Goal: Transaction & Acquisition: Purchase product/service

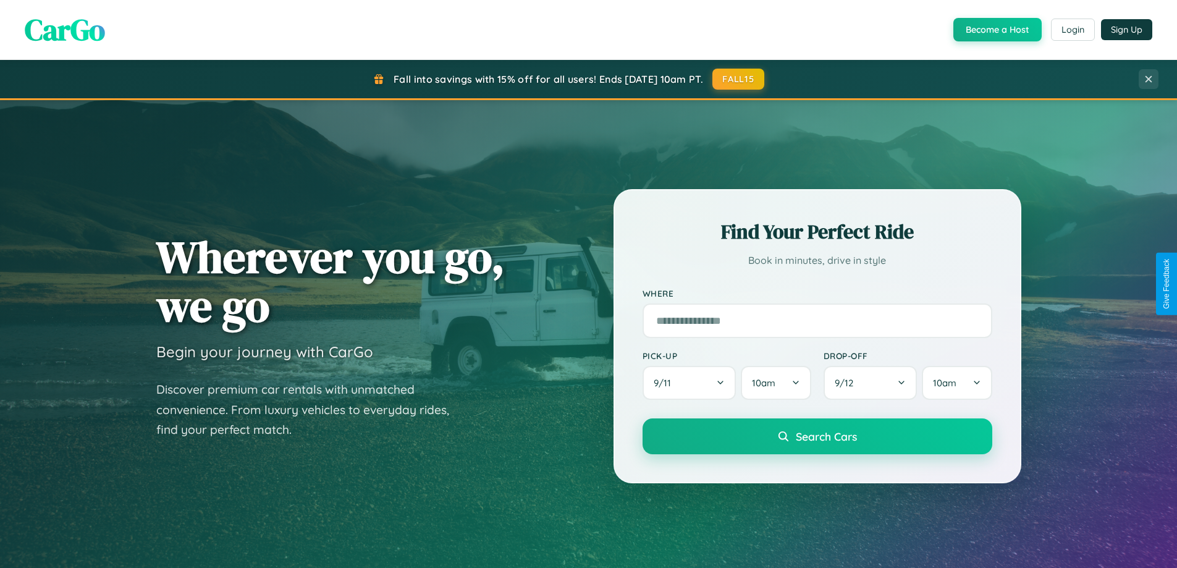
scroll to position [36, 0]
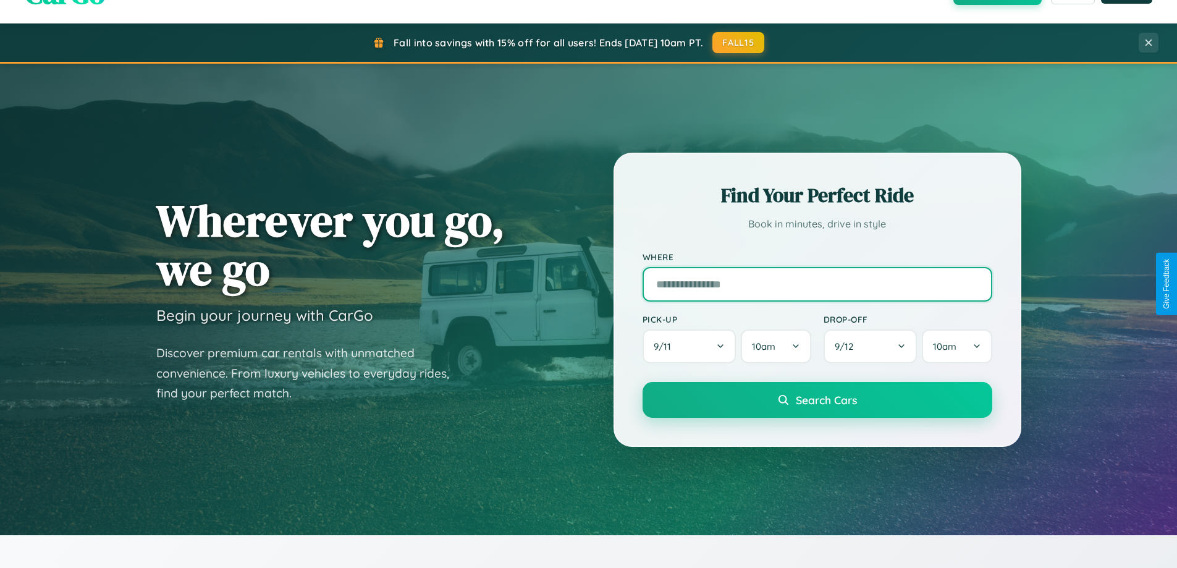
click at [817, 284] on input "text" at bounding box center [818, 284] width 350 height 35
type input "**********"
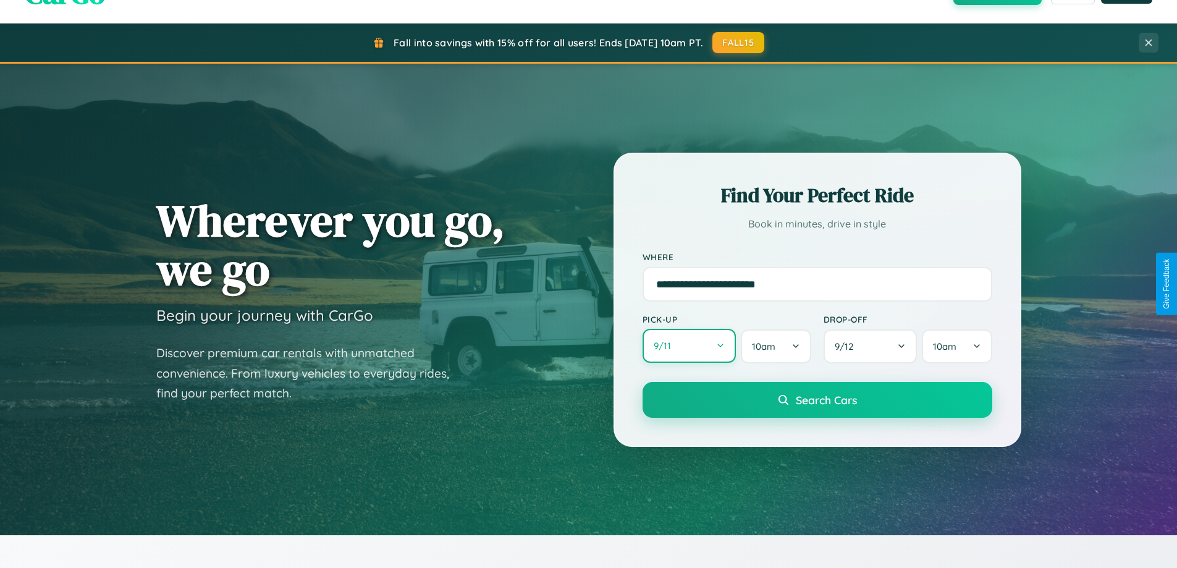
click at [689, 347] on button "9 / 11" at bounding box center [690, 346] width 94 height 34
select select "*"
select select "****"
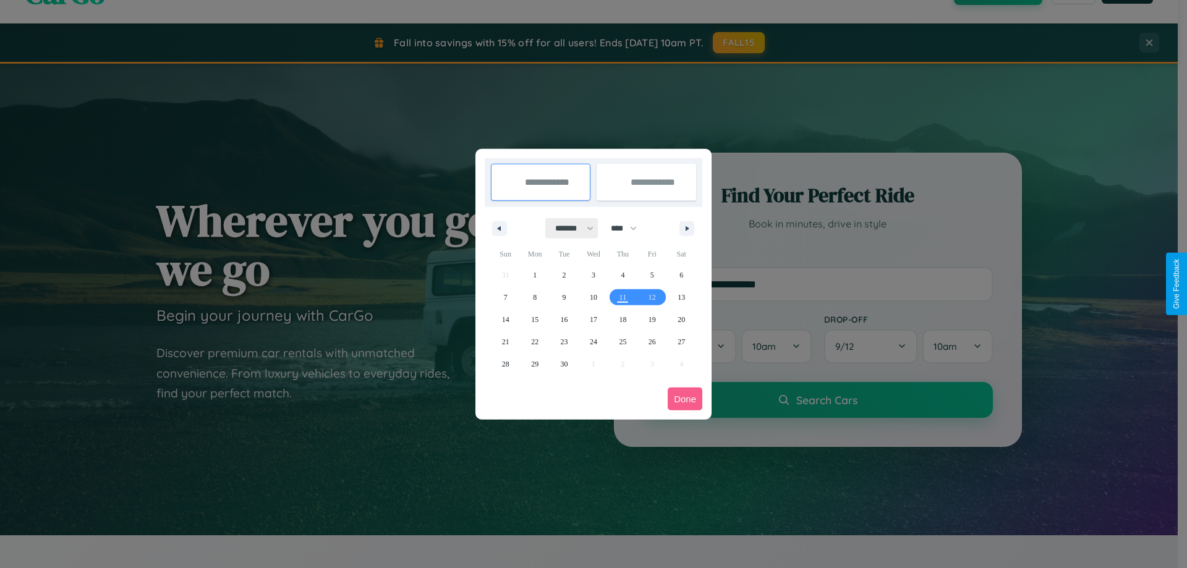
drag, startPoint x: 569, startPoint y: 228, endPoint x: 593, endPoint y: 248, distance: 31.7
click at [569, 228] on select "******* ******** ***** ***** *** **** **** ****** ********* ******* ******** **…" at bounding box center [572, 228] width 53 height 20
select select "*"
click at [622, 341] on span "23" at bounding box center [622, 342] width 7 height 22
type input "**********"
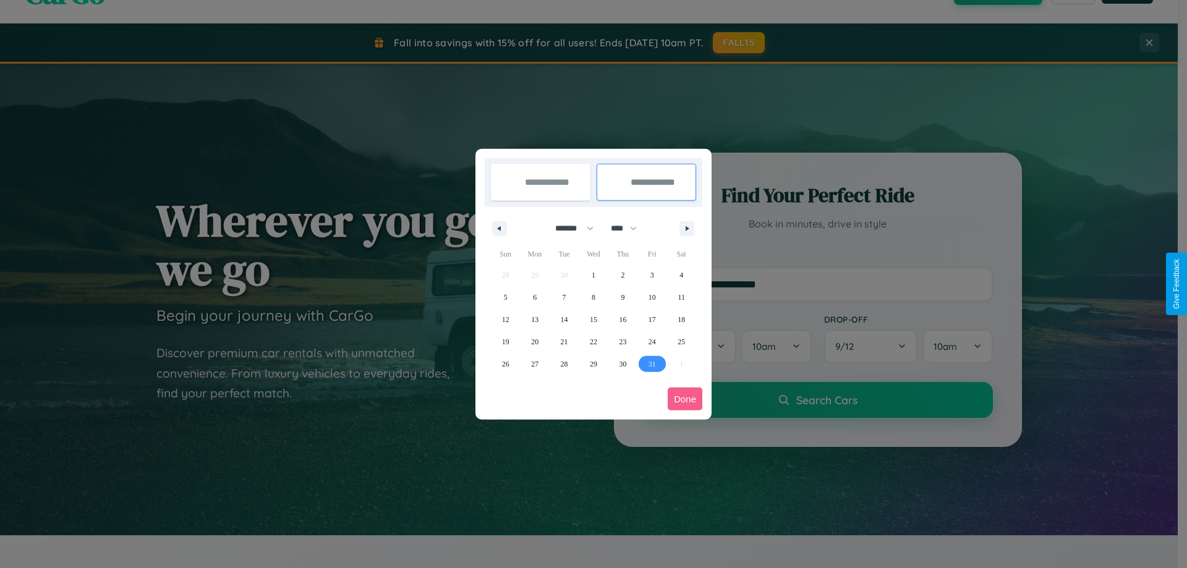
click at [651, 363] on span "31" at bounding box center [651, 364] width 7 height 22
type input "**********"
click at [685, 399] on button "Done" at bounding box center [685, 399] width 35 height 23
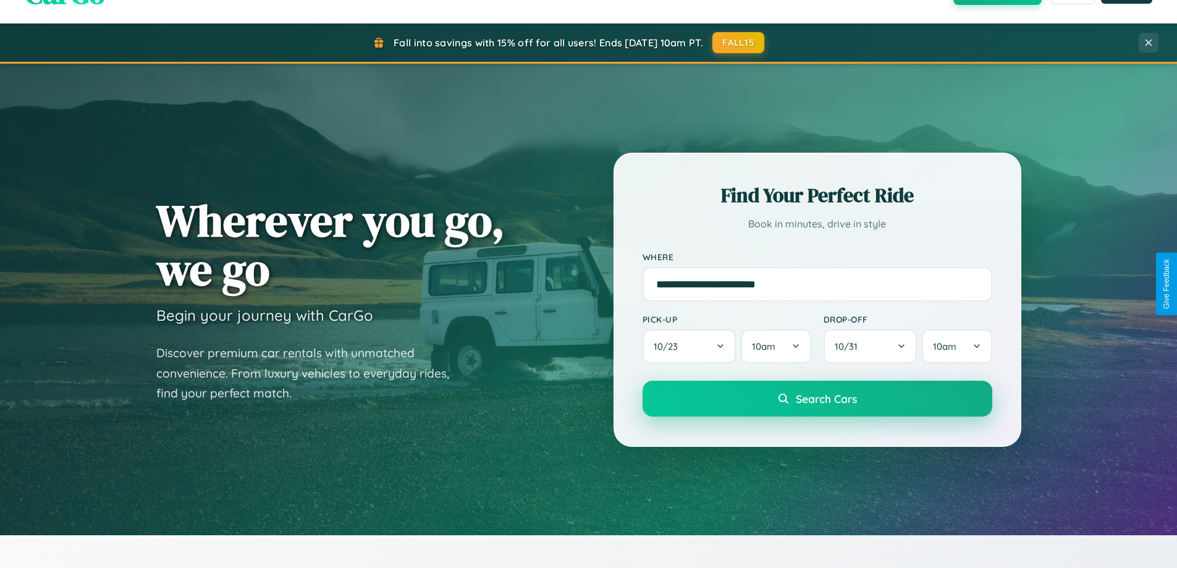
click at [817, 399] on span "Search Cars" at bounding box center [826, 399] width 61 height 14
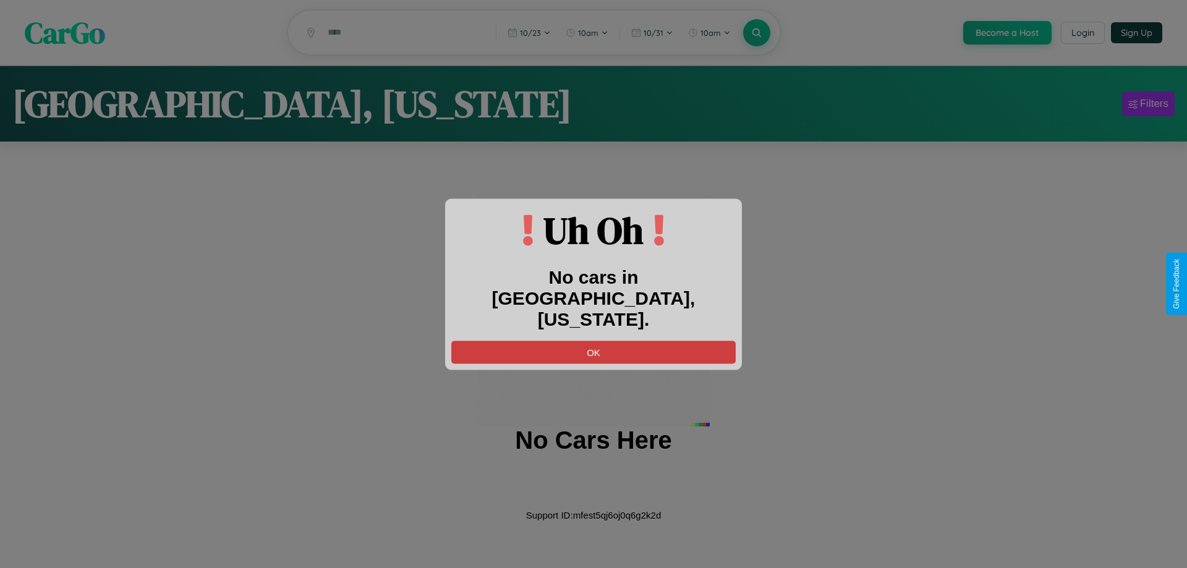
click at [593, 341] on button "OK" at bounding box center [593, 352] width 284 height 23
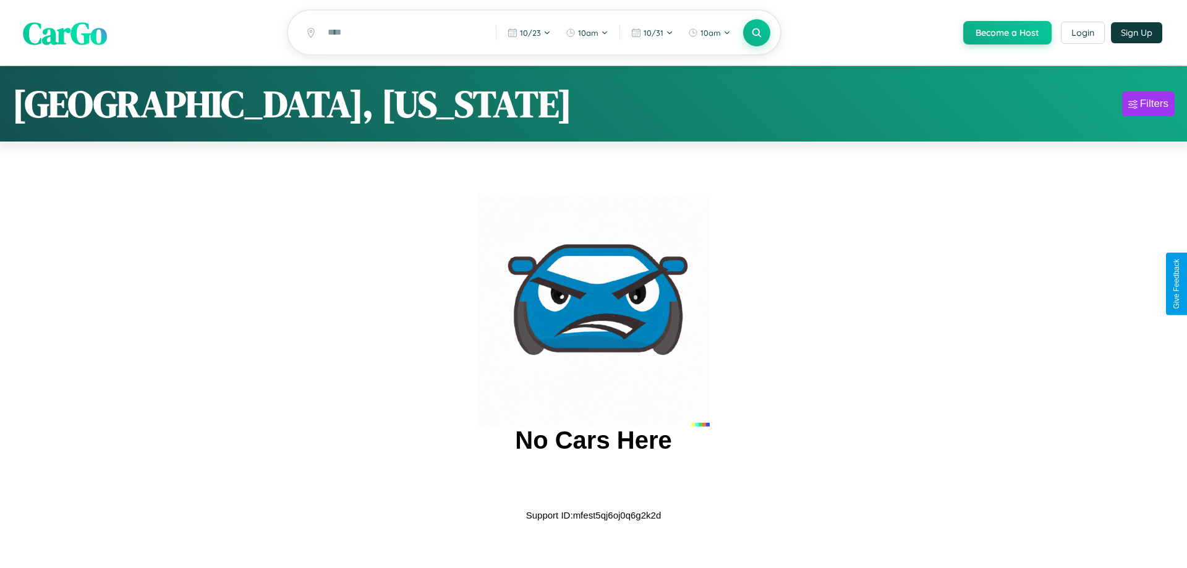
click at [65, 33] on span "CarGo" at bounding box center [65, 32] width 84 height 43
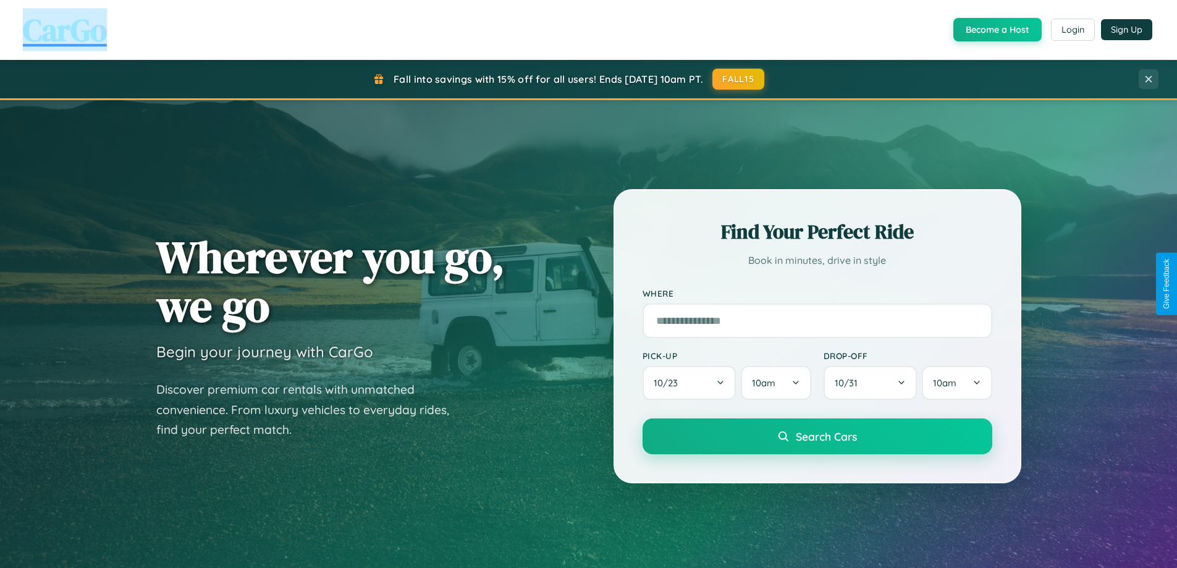
scroll to position [533, 0]
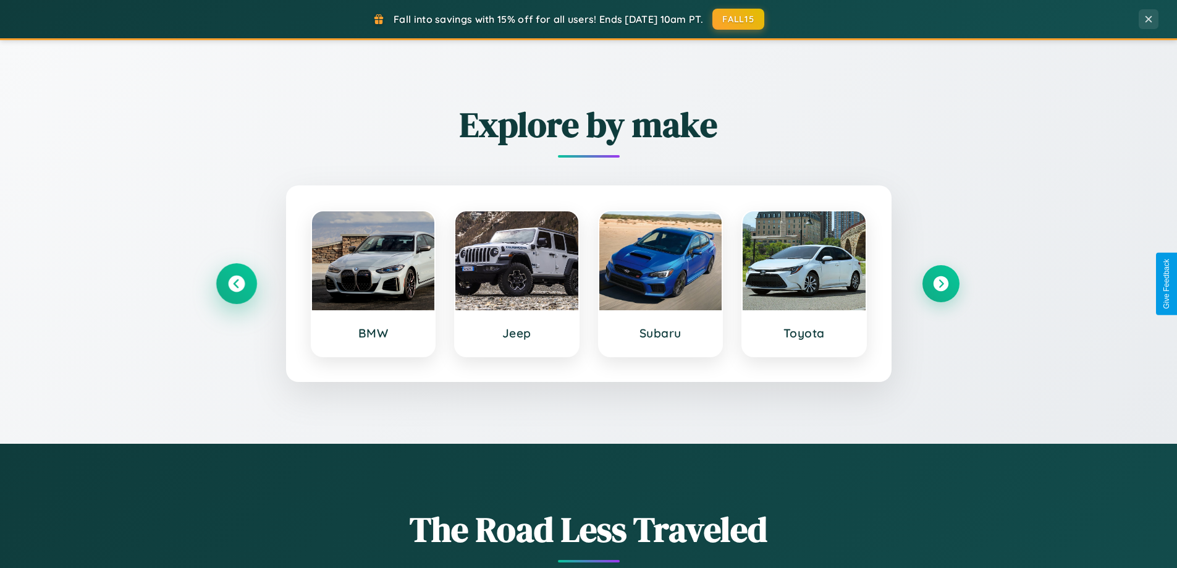
click at [236, 284] on icon at bounding box center [236, 284] width 17 height 17
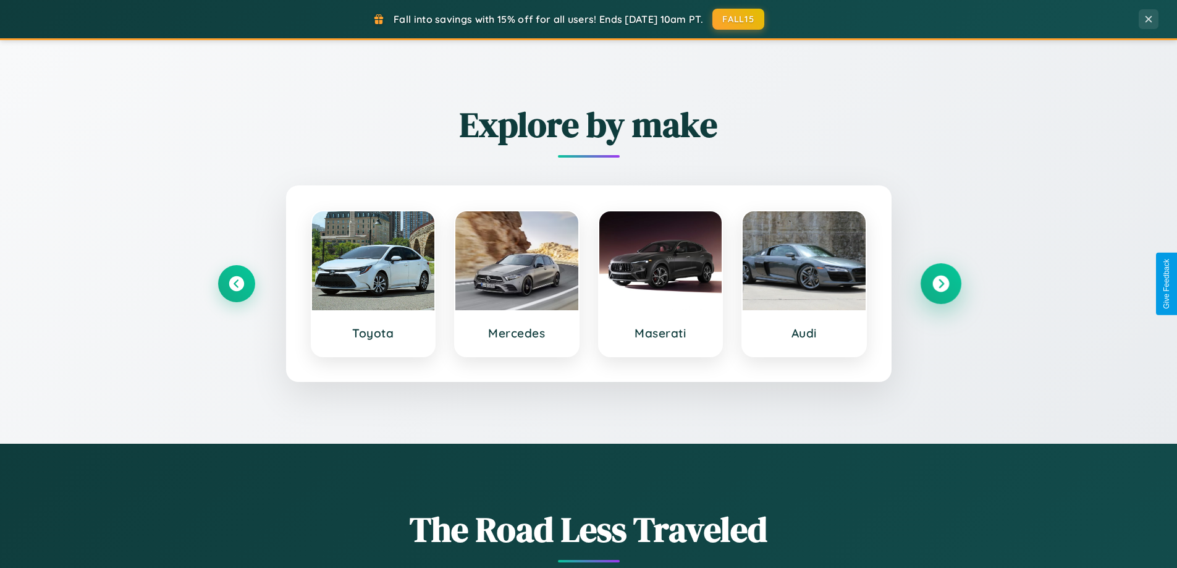
click at [941, 284] on icon at bounding box center [941, 284] width 17 height 17
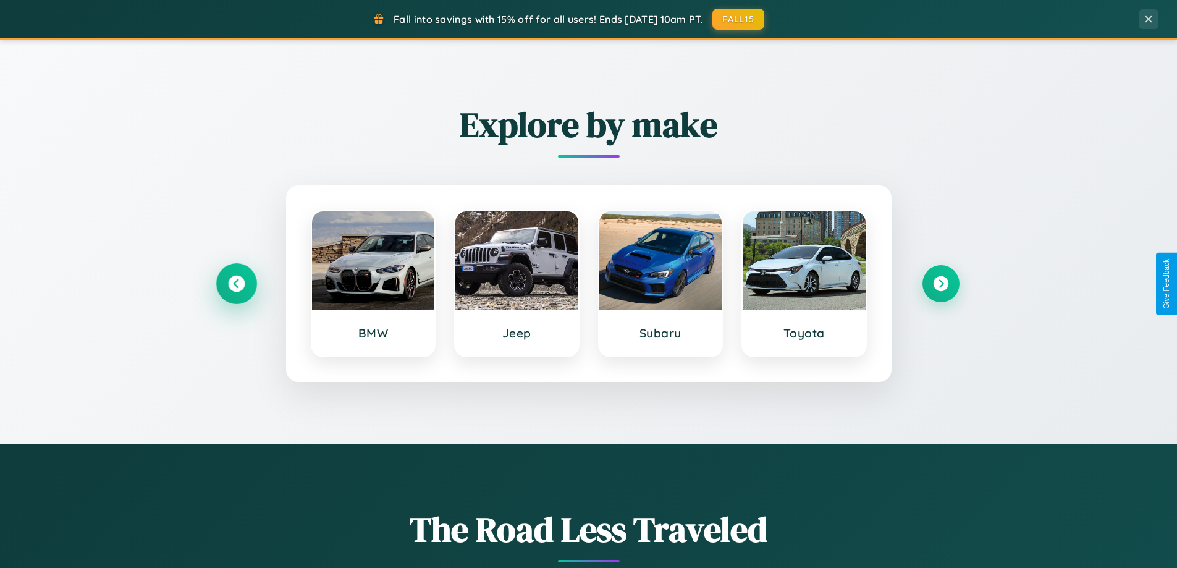
click at [236, 284] on icon at bounding box center [236, 284] width 17 height 17
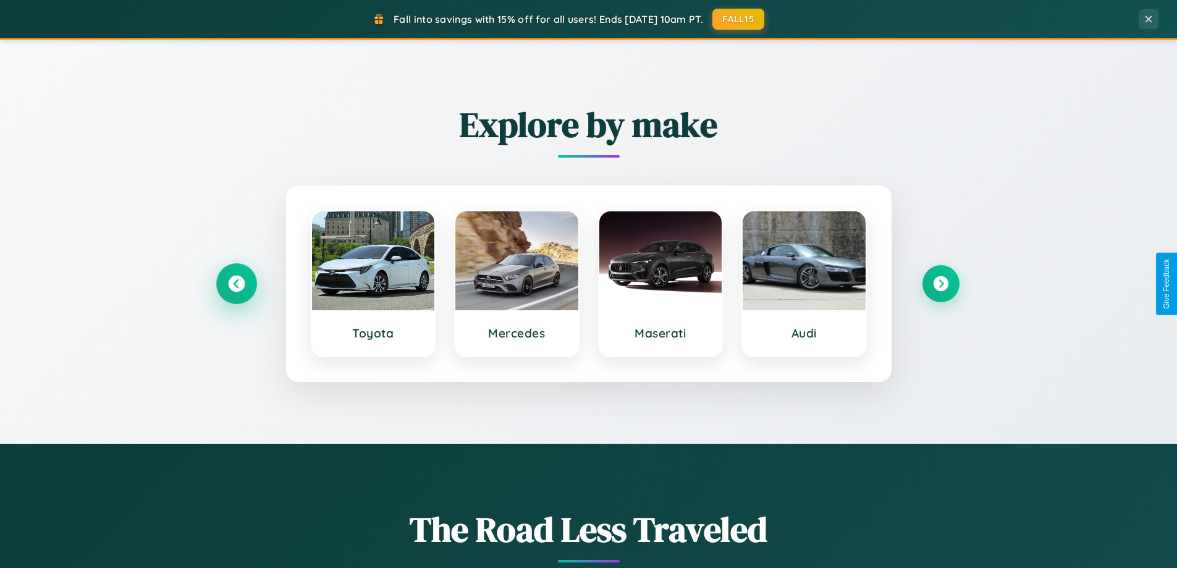
click at [236, 284] on icon at bounding box center [236, 284] width 17 height 17
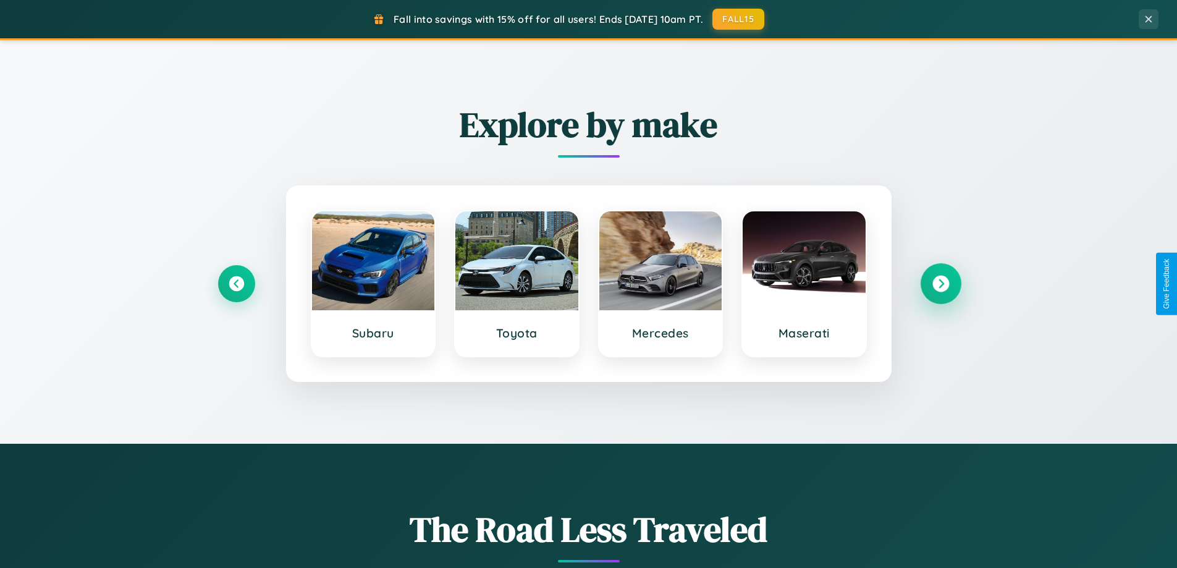
click at [941, 284] on icon at bounding box center [941, 284] width 17 height 17
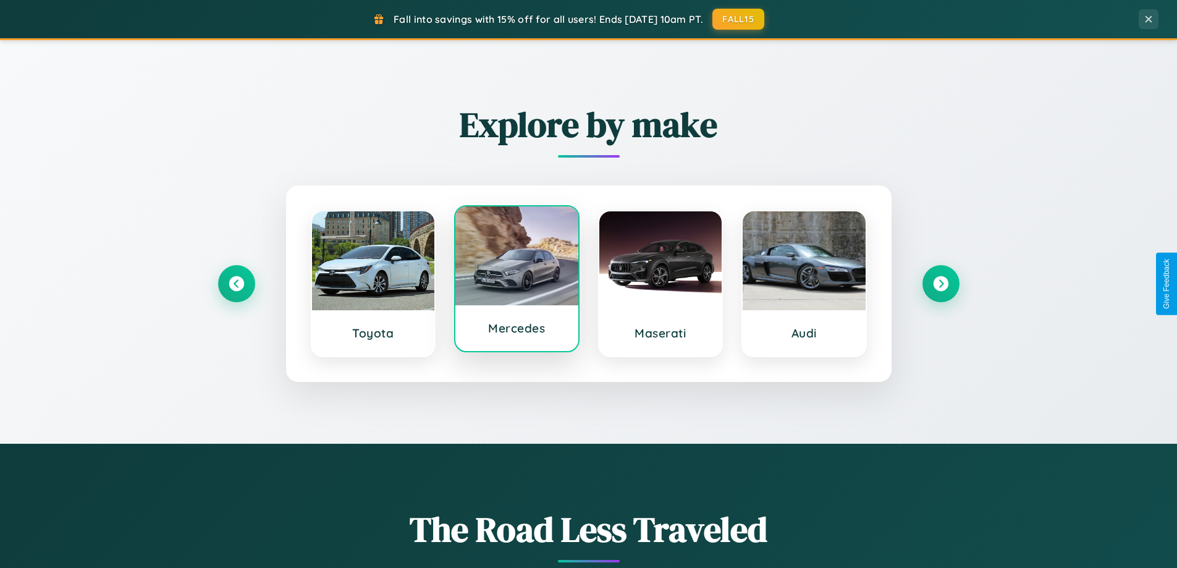
click at [517, 280] on div at bounding box center [517, 255] width 123 height 99
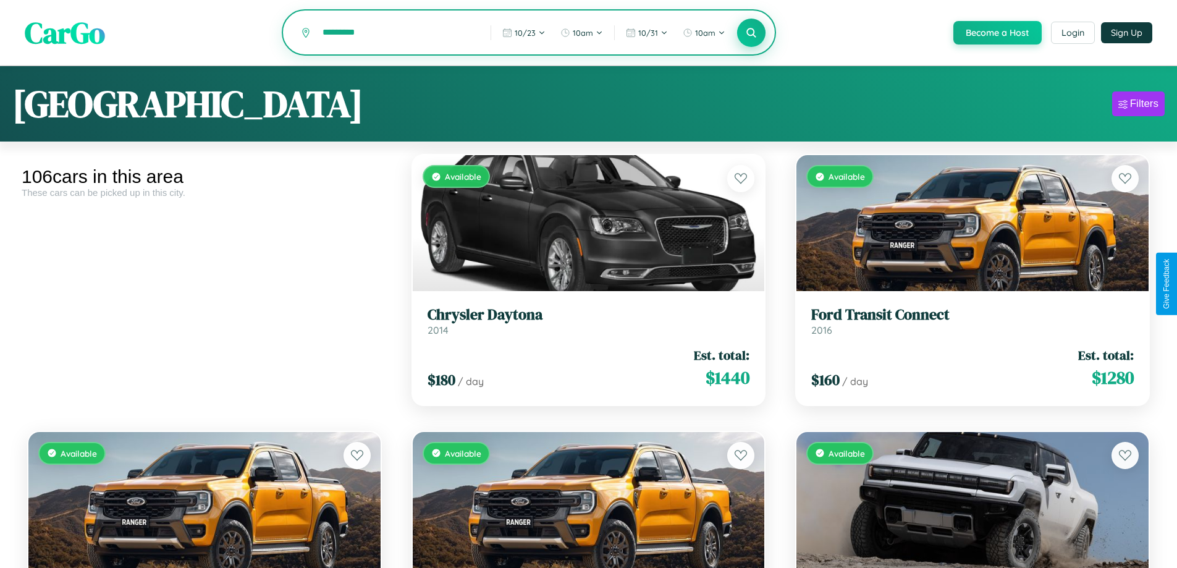
type input "*********"
click at [751, 33] on icon at bounding box center [752, 33] width 12 height 12
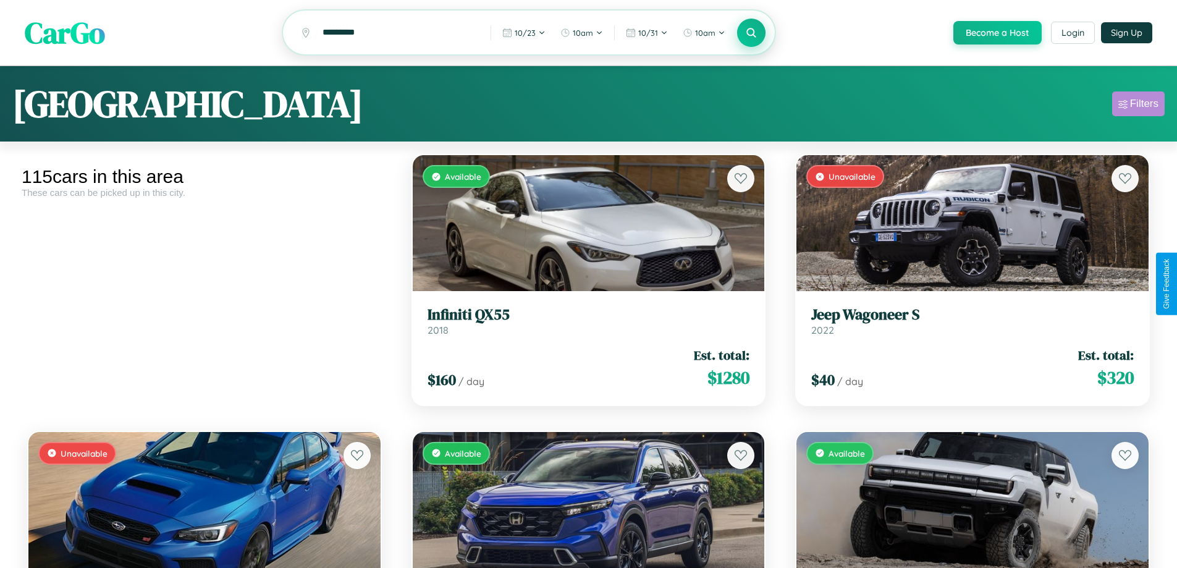
click at [1139, 106] on div "Filters" at bounding box center [1145, 104] width 28 height 12
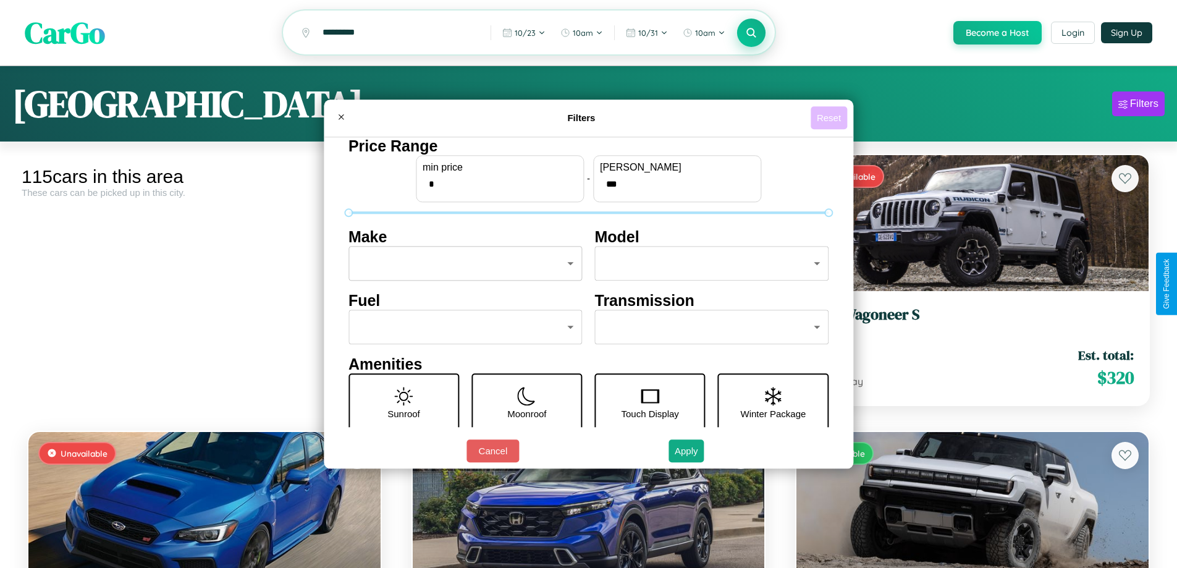
click at [831, 117] on button "Reset" at bounding box center [829, 117] width 36 height 23
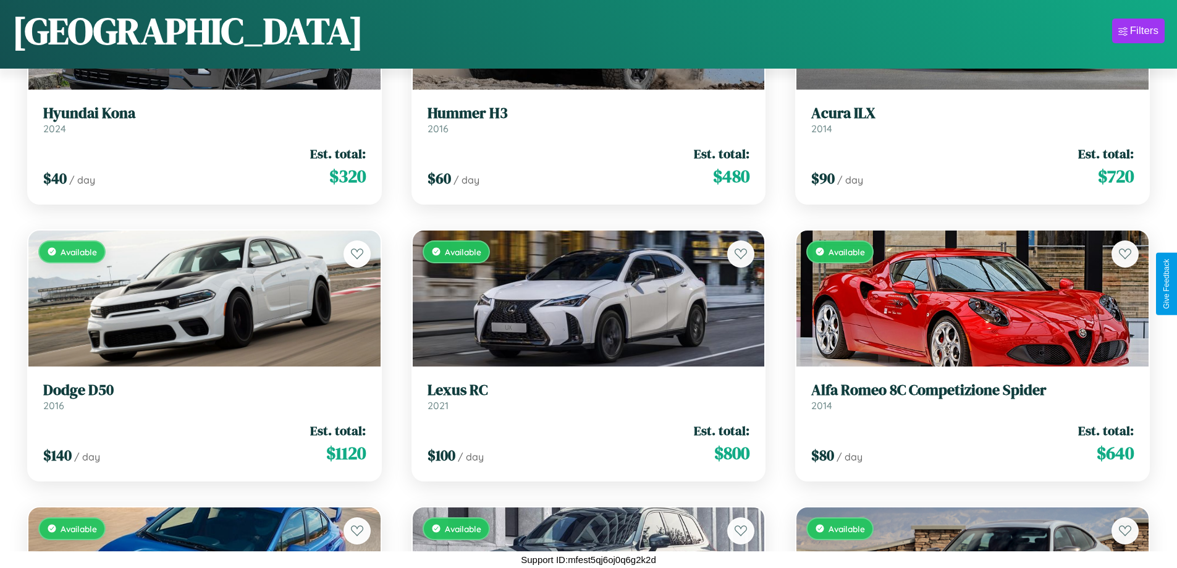
scroll to position [5156, 0]
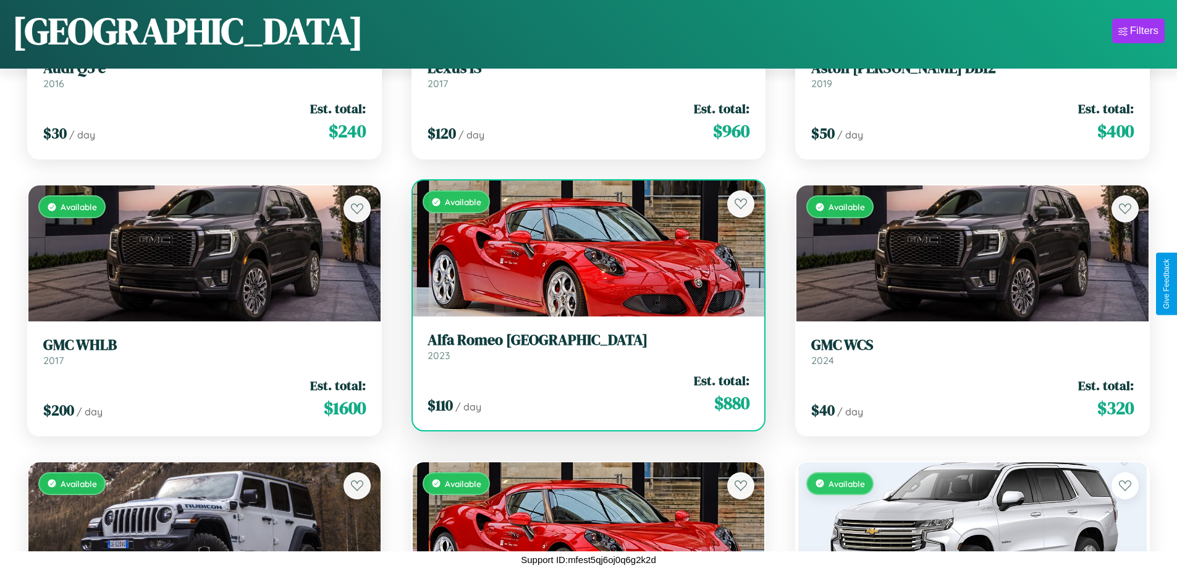
click at [583, 351] on link "Alfa Romeo Milano 2023" at bounding box center [589, 346] width 323 height 30
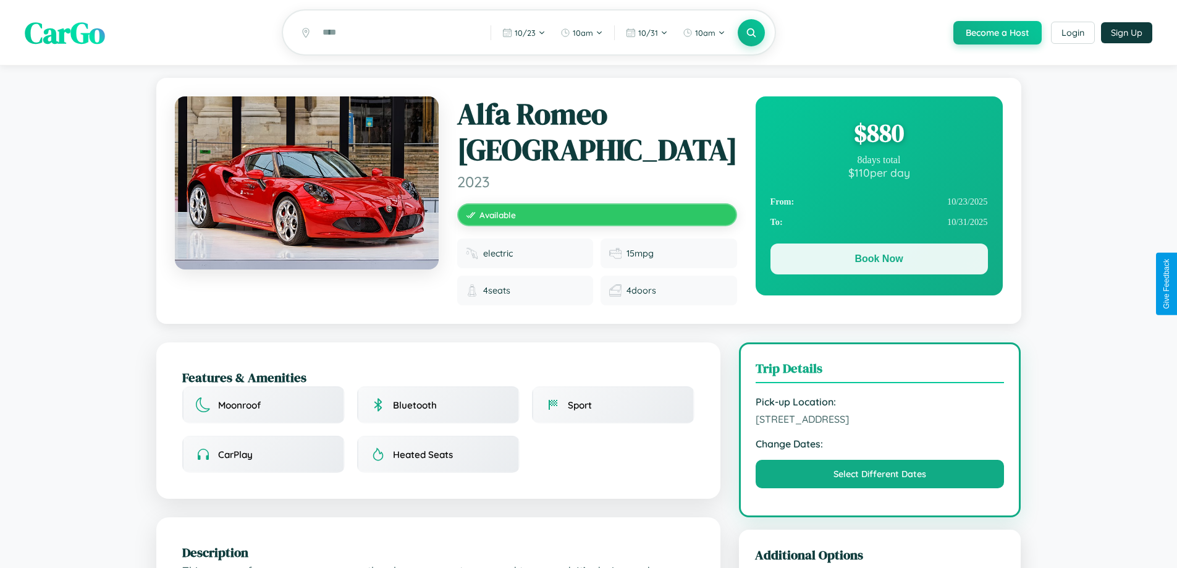
click at [879, 261] on button "Book Now" at bounding box center [880, 259] width 218 height 31
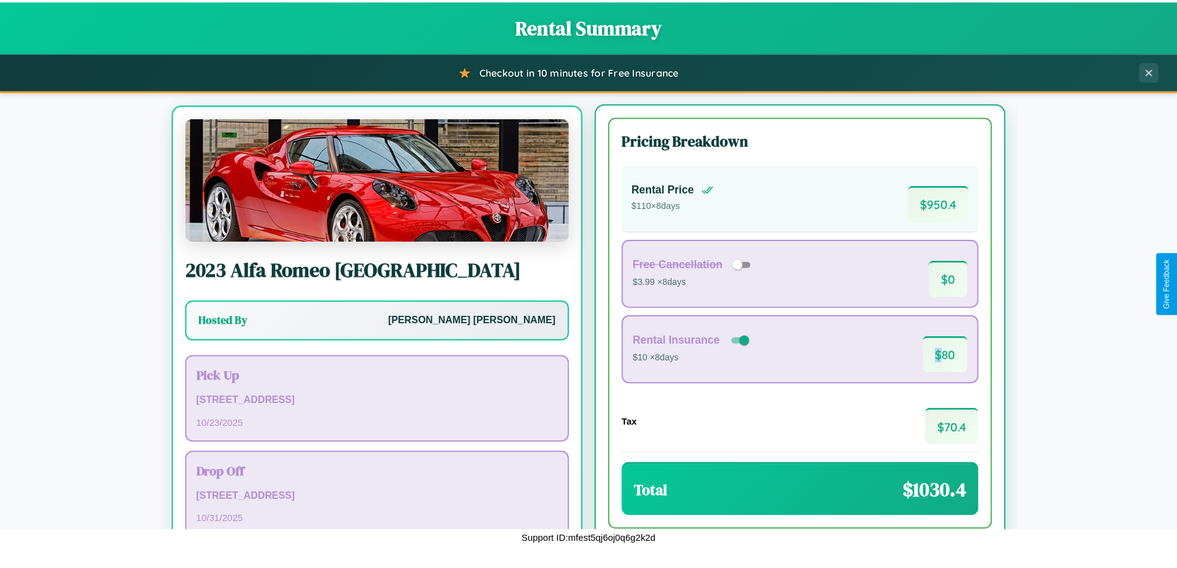
scroll to position [57, 0]
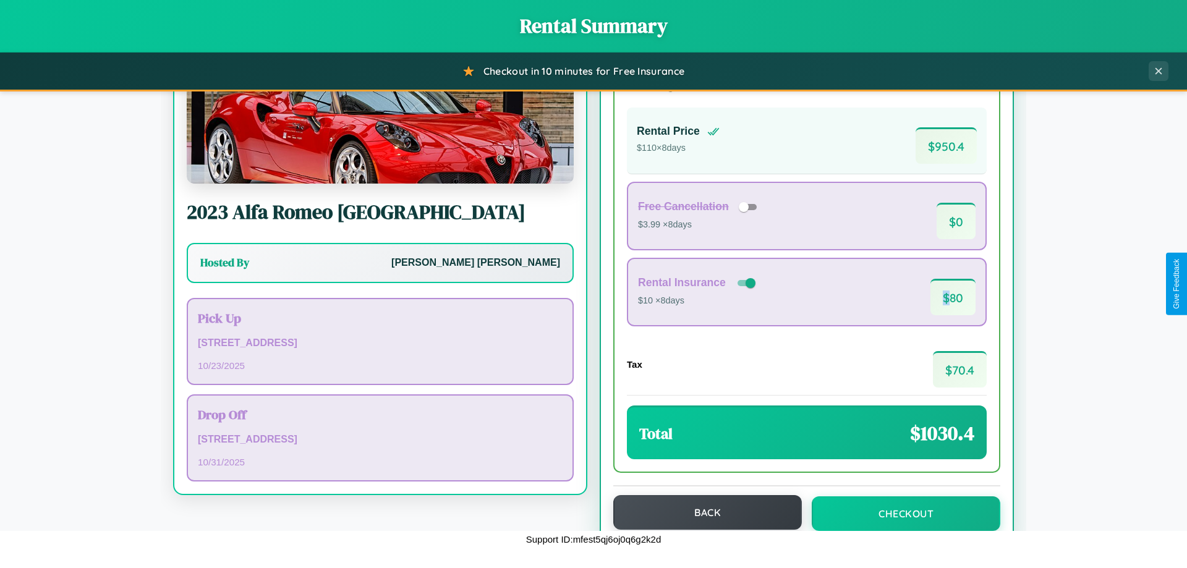
click at [702, 512] on button "Back" at bounding box center [707, 512] width 189 height 35
